Goal: Task Accomplishment & Management: Use online tool/utility

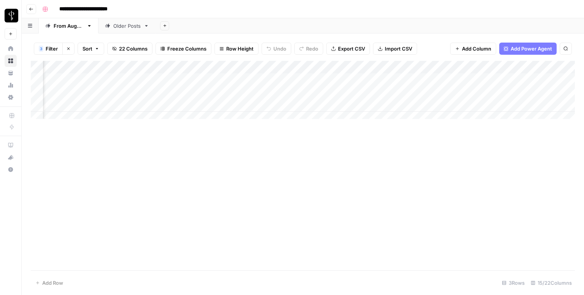
scroll to position [0, 493]
